Goal: Task Accomplishment & Management: Manage account settings

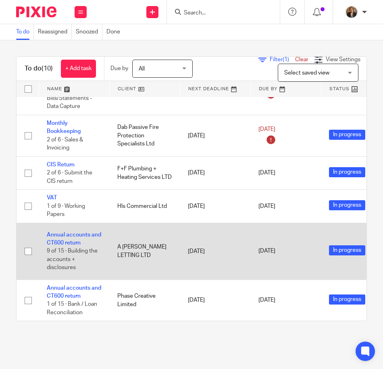
scroll to position [203, 0]
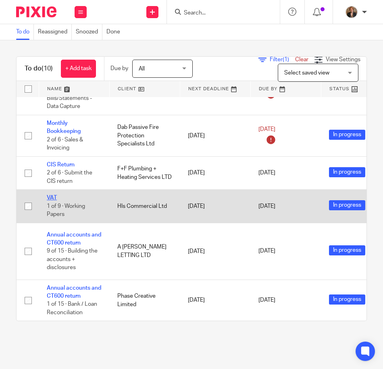
click at [49, 195] on link "VAT" at bounding box center [52, 198] width 10 height 6
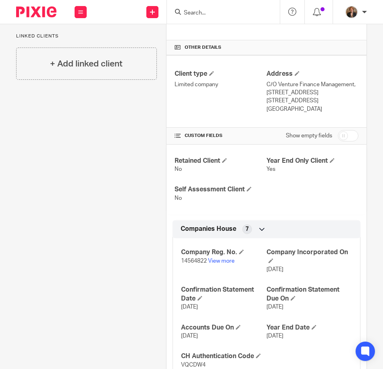
scroll to position [186, 0]
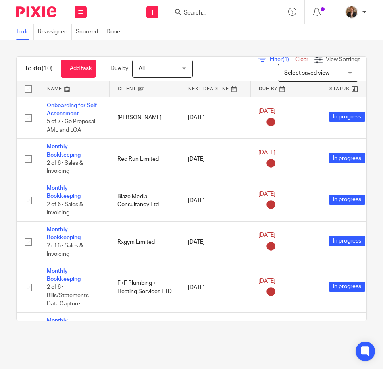
click at [221, 16] on input "Search" at bounding box center [219, 13] width 73 height 7
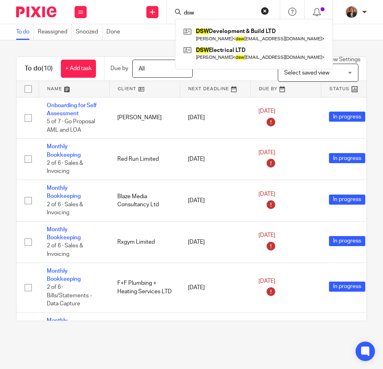
type input "dsw"
click button "submit" at bounding box center [0, 0] width 0 height 0
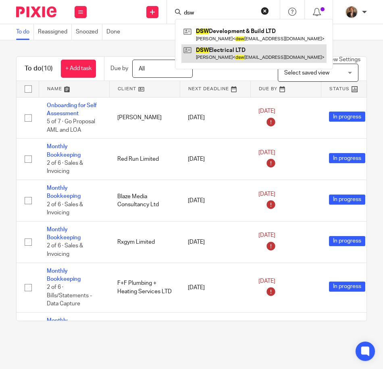
click at [229, 57] on link at bounding box center [253, 53] width 145 height 19
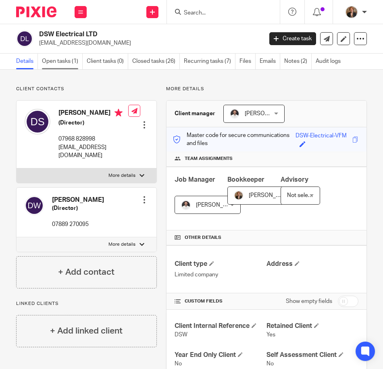
click at [64, 63] on link "Open tasks (1)" at bounding box center [62, 62] width 41 height 16
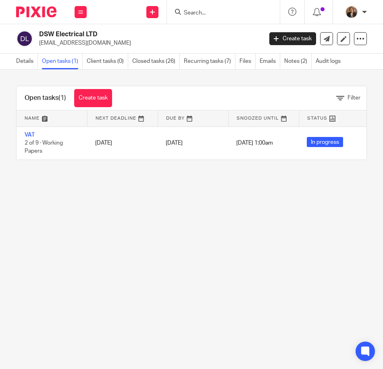
click at [175, 284] on main "DSW Electrical LTD dswelectricalltd@gmail.com Create task Update from Companies…" at bounding box center [191, 184] width 383 height 369
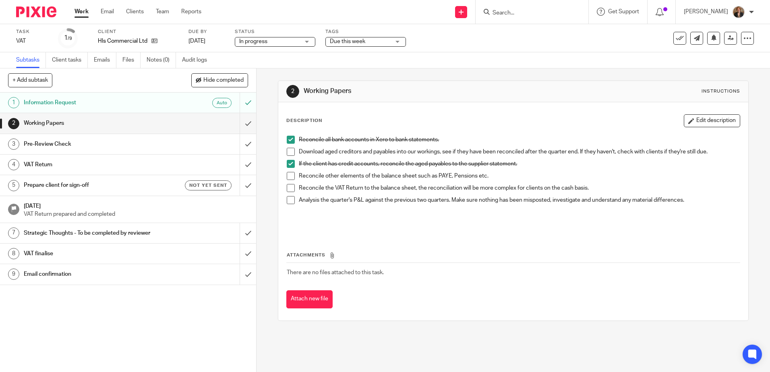
click at [35, 8] on img at bounding box center [36, 11] width 40 height 11
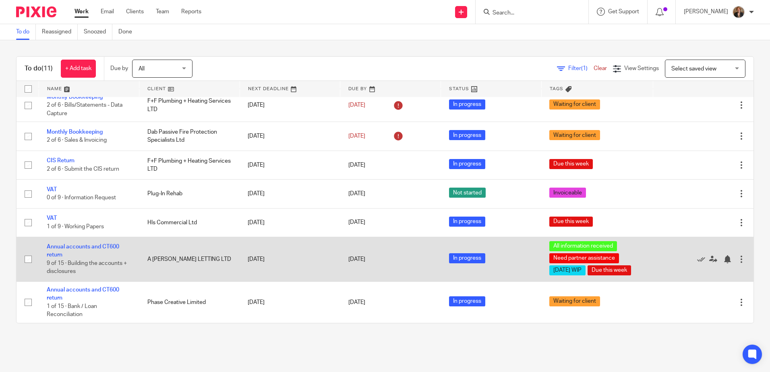
scroll to position [148, 0]
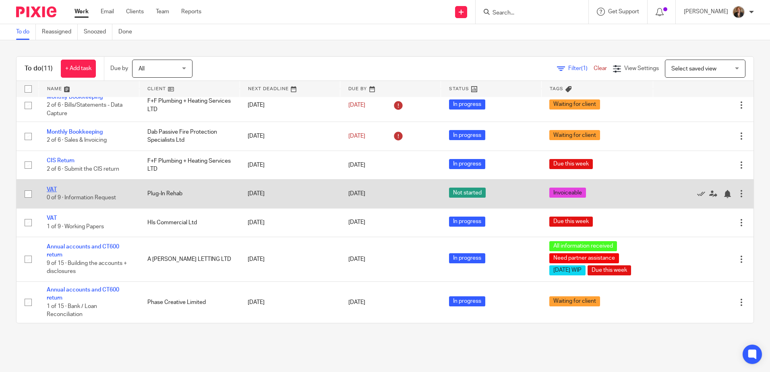
click at [52, 187] on link "VAT" at bounding box center [52, 190] width 10 height 6
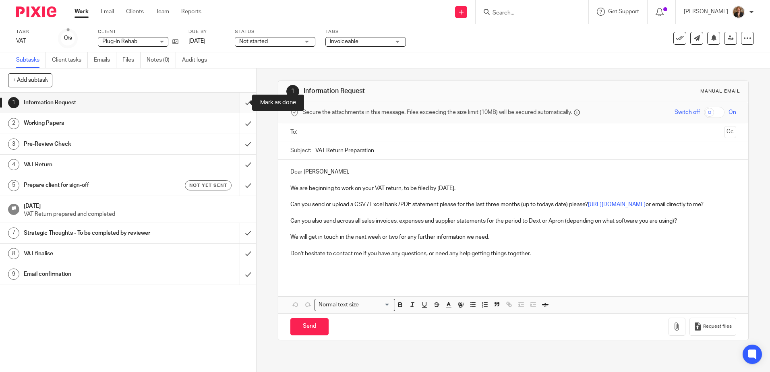
click at [239, 100] on input "submit" at bounding box center [128, 103] width 256 height 20
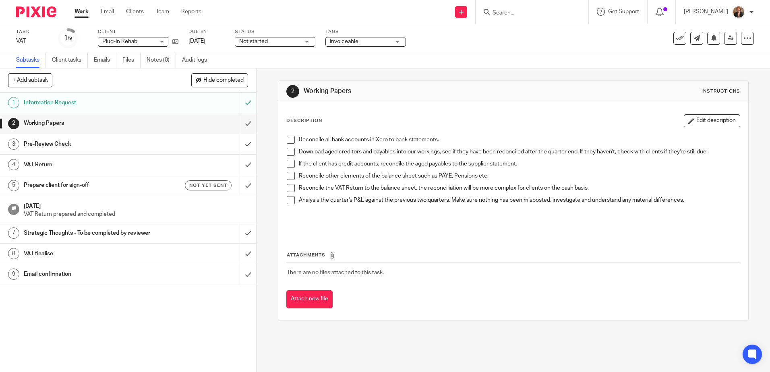
click at [36, 10] on img at bounding box center [36, 11] width 40 height 11
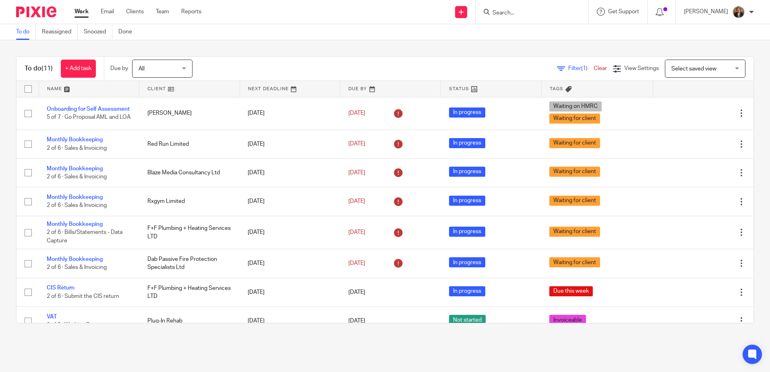
click at [573, 19] on div at bounding box center [532, 12] width 113 height 24
click at [536, 18] on div at bounding box center [532, 12] width 113 height 24
click at [533, 12] on input "Search" at bounding box center [528, 13] width 73 height 7
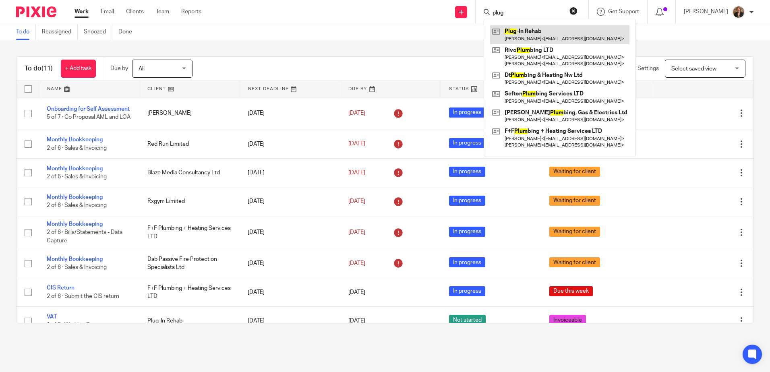
type input "plug"
click at [552, 33] on link at bounding box center [559, 34] width 139 height 19
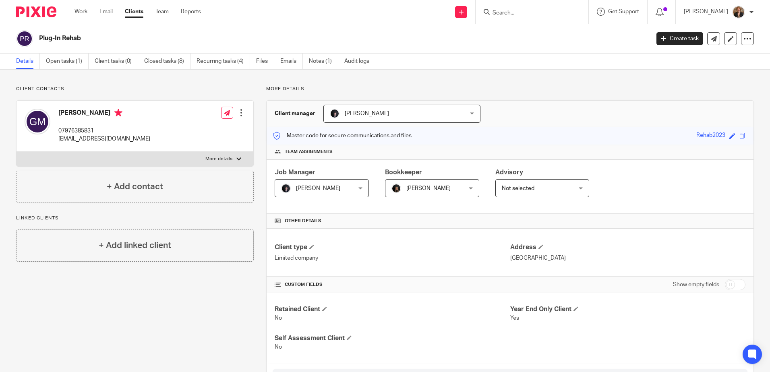
click at [228, 164] on label "More details" at bounding box center [135, 159] width 237 height 15
click at [17, 152] on input "More details" at bounding box center [16, 152] width 0 height 0
checkbox input "true"
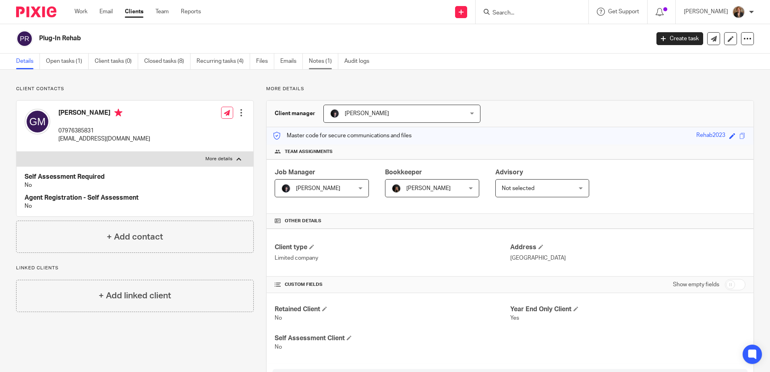
click at [327, 61] on link "Notes (1)" at bounding box center [323, 62] width 29 height 16
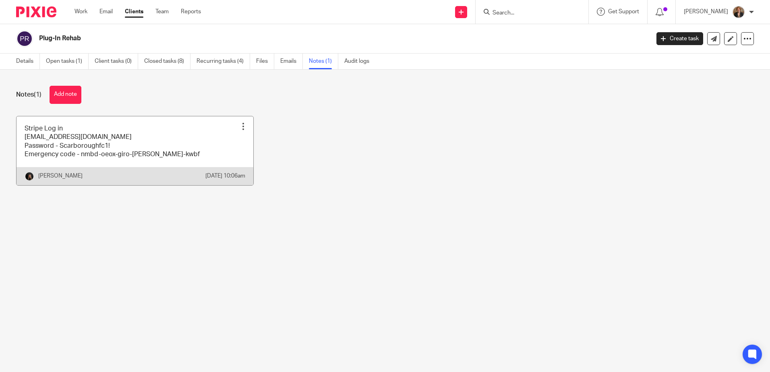
click at [114, 143] on link at bounding box center [135, 150] width 237 height 69
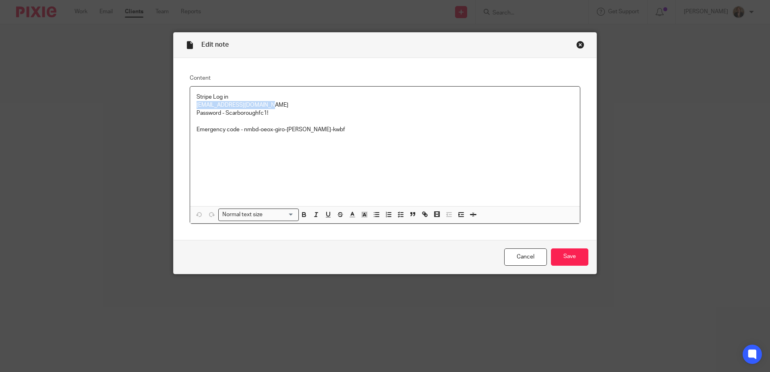
drag, startPoint x: 189, startPoint y: 104, endPoint x: 278, endPoint y: 103, distance: 88.7
click at [278, 103] on div "Stripe Log in [EMAIL_ADDRESS][DOMAIN_NAME] Password - Scarboroughfc1! Emergency…" at bounding box center [385, 147] width 390 height 120
copy p "[EMAIL_ADDRESS][DOMAIN_NAME]"
drag, startPoint x: 224, startPoint y: 113, endPoint x: 298, endPoint y: 124, distance: 74.9
click at [298, 124] on div "Stripe Log in [EMAIL_ADDRESS][DOMAIN_NAME] Password - Scarboroughfc1! Emergency…" at bounding box center [385, 147] width 390 height 120
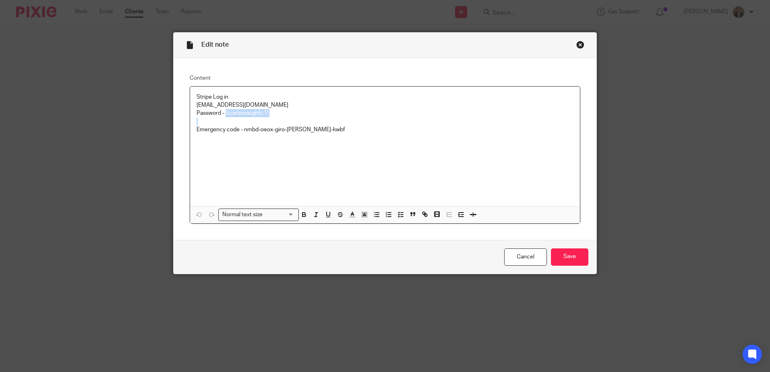
copy p "Scarboroughfc1!"
